Goal: Information Seeking & Learning: Learn about a topic

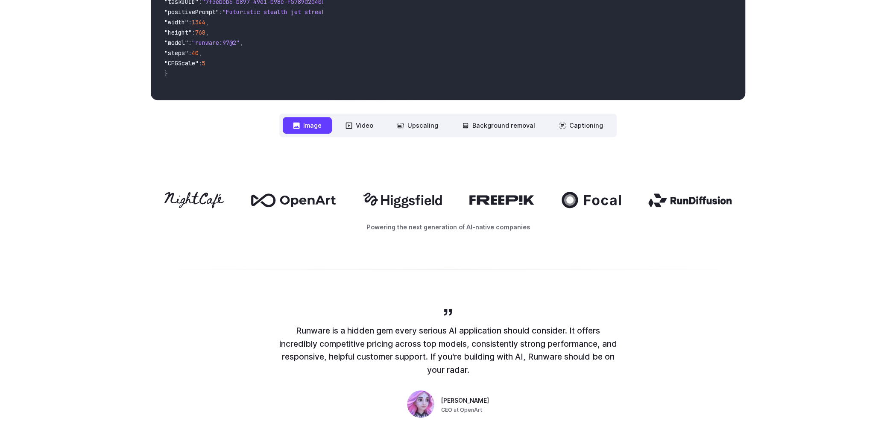
scroll to position [301, 0]
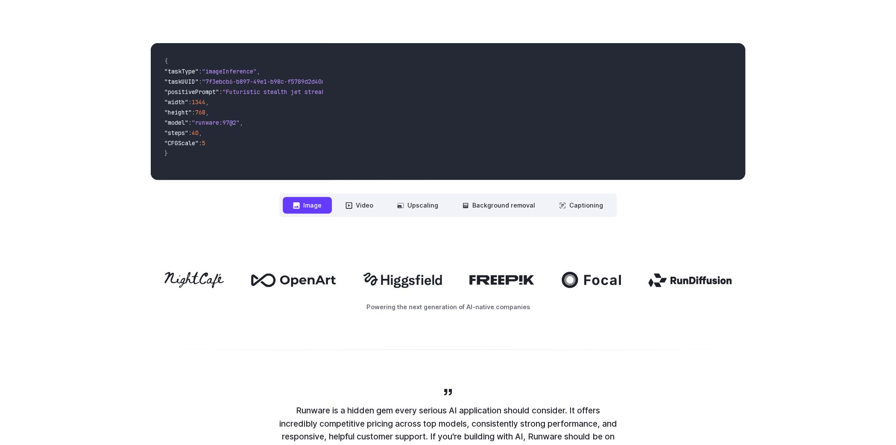
click at [313, 201] on button "Image" at bounding box center [307, 205] width 49 height 17
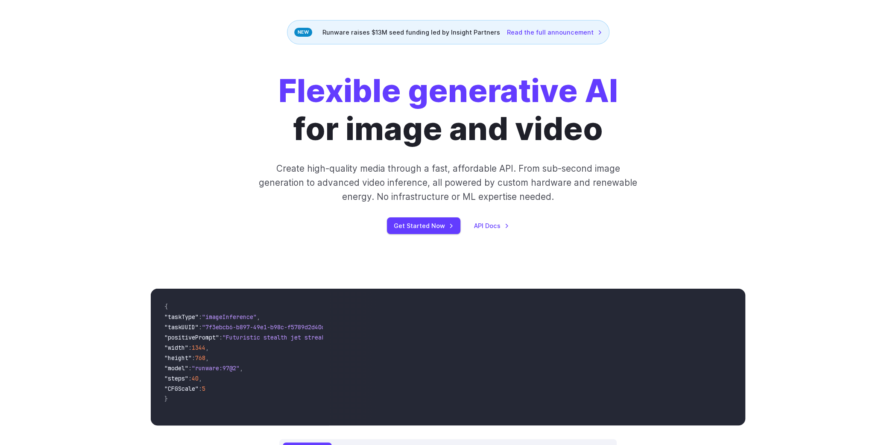
scroll to position [0, 0]
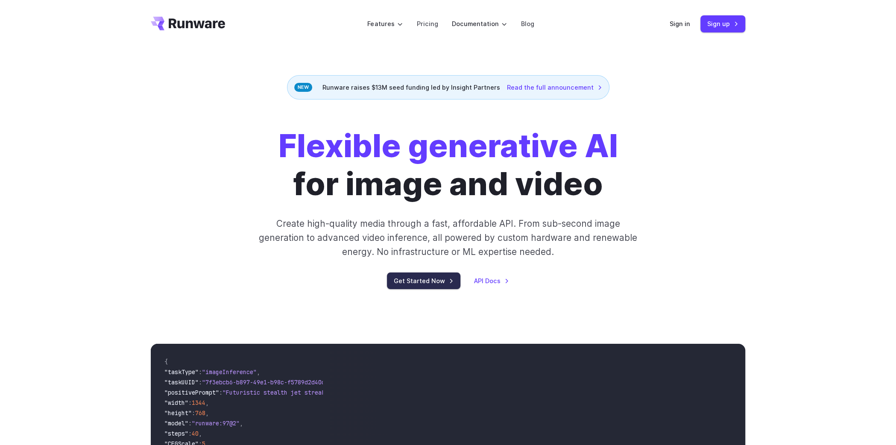
click at [431, 282] on link "Get Started Now" at bounding box center [423, 280] width 73 height 17
click at [490, 281] on link "API Docs" at bounding box center [491, 281] width 35 height 10
click at [431, 21] on link "Pricing" at bounding box center [426, 24] width 21 height 10
